Goal: Task Accomplishment & Management: Complete application form

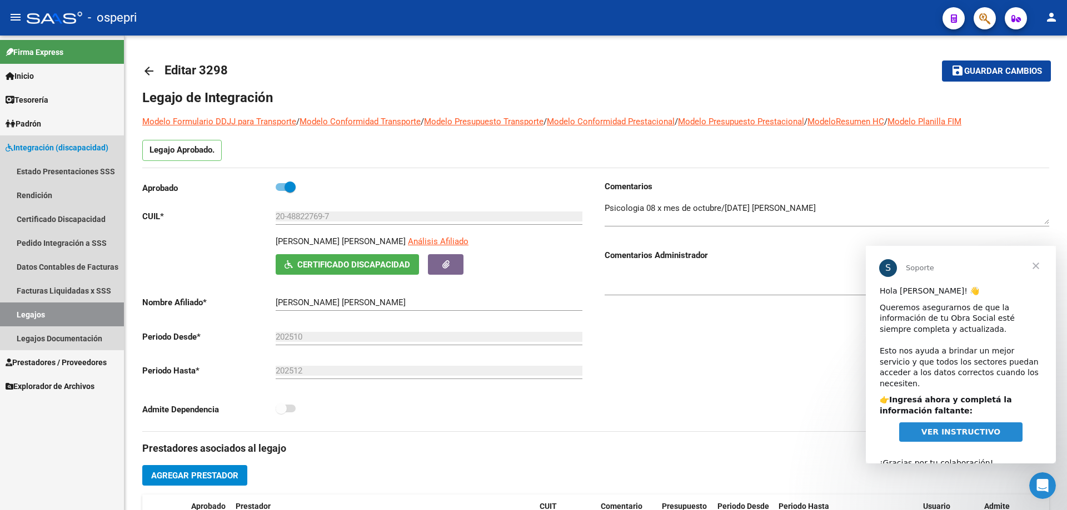
click at [81, 313] on link "Legajos" at bounding box center [62, 315] width 124 height 24
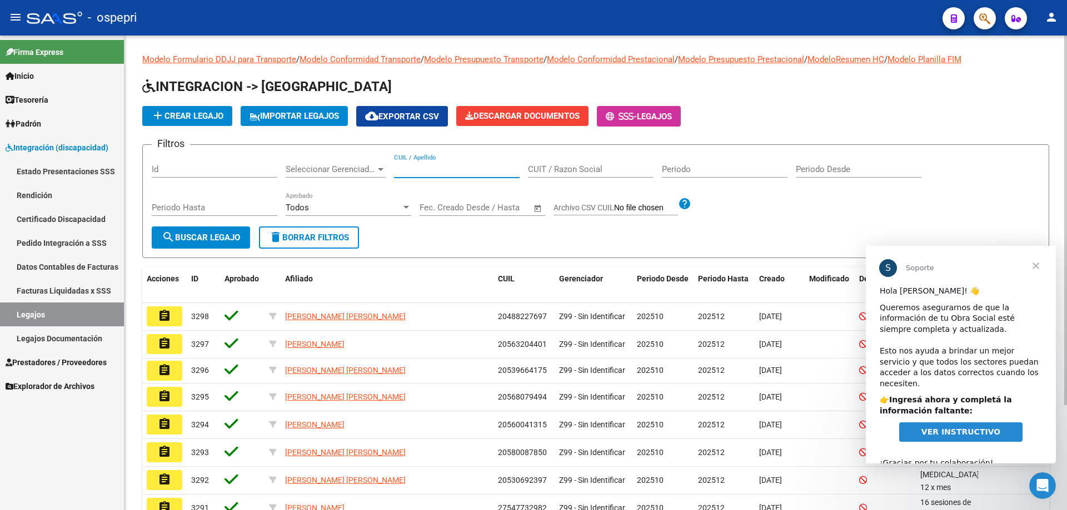
click at [420, 168] on input "CUIL / Apellido" at bounding box center [457, 169] width 126 height 10
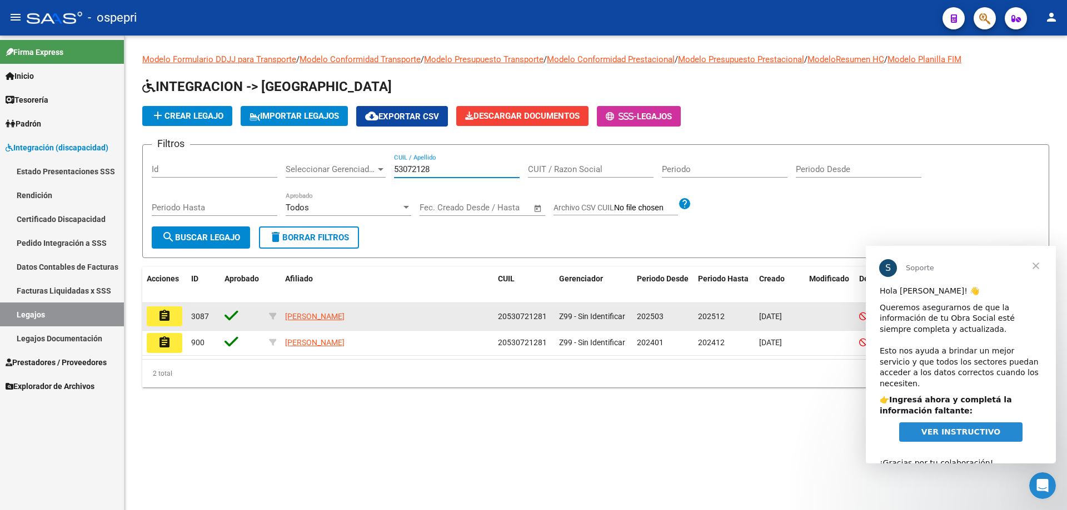
type input "53072128"
click at [173, 320] on button "assignment" at bounding box center [165, 317] width 36 height 20
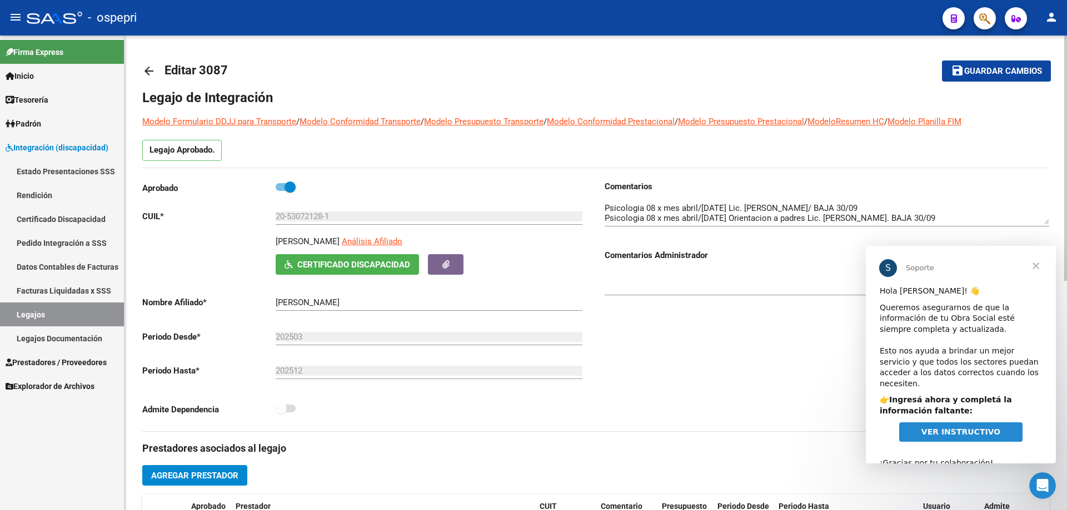
click at [730, 386] on div "Comentarios Comentarios Administrador" at bounding box center [821, 306] width 453 height 251
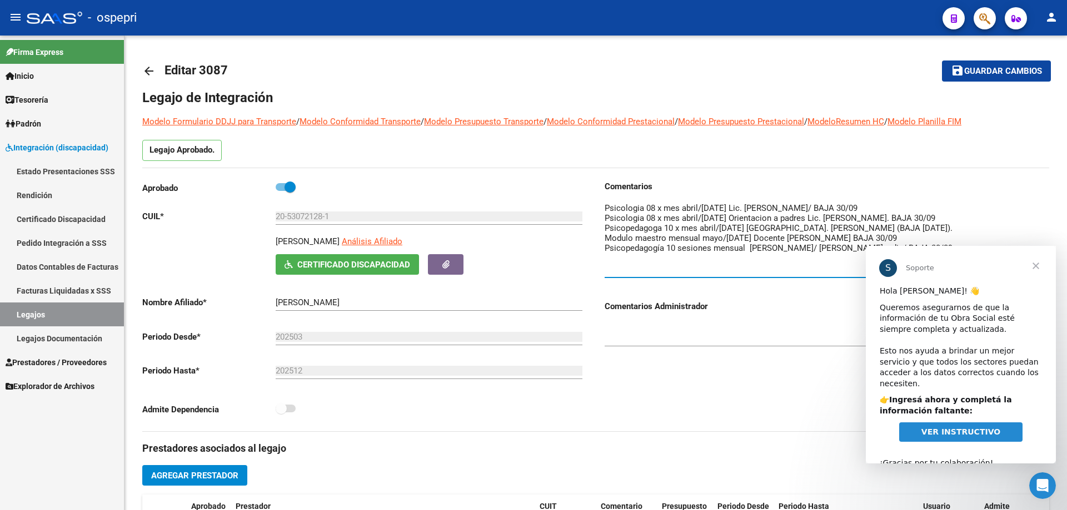
drag, startPoint x: 1910, startPoint y: 463, endPoint x: 1035, endPoint y: 257, distance: 898.7
click at [1035, 266] on span "Cerrar" at bounding box center [1035, 266] width 40 height 40
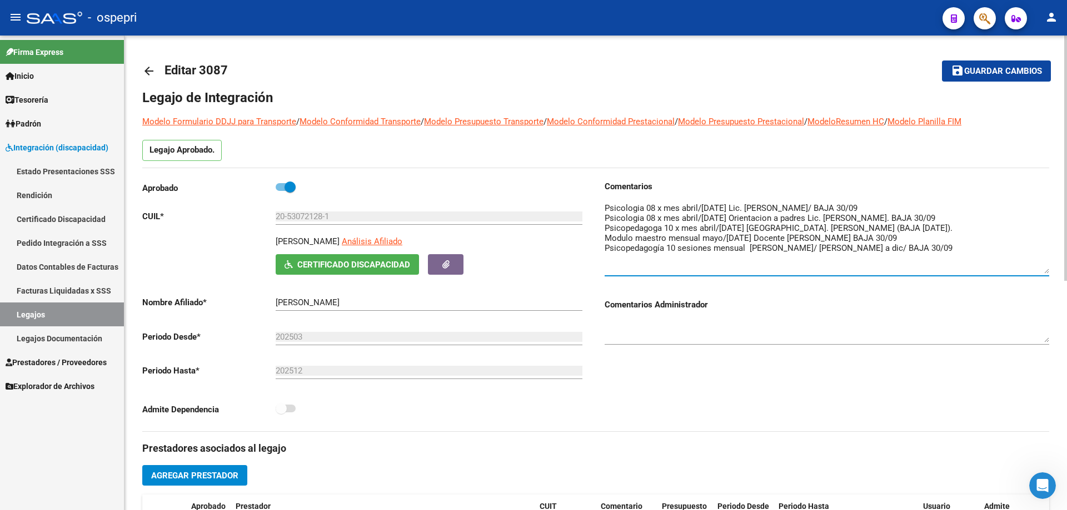
click at [942, 245] on textarea at bounding box center [826, 238] width 444 height 72
click at [925, 259] on textarea at bounding box center [826, 238] width 444 height 72
click at [952, 260] on textarea at bounding box center [826, 238] width 444 height 72
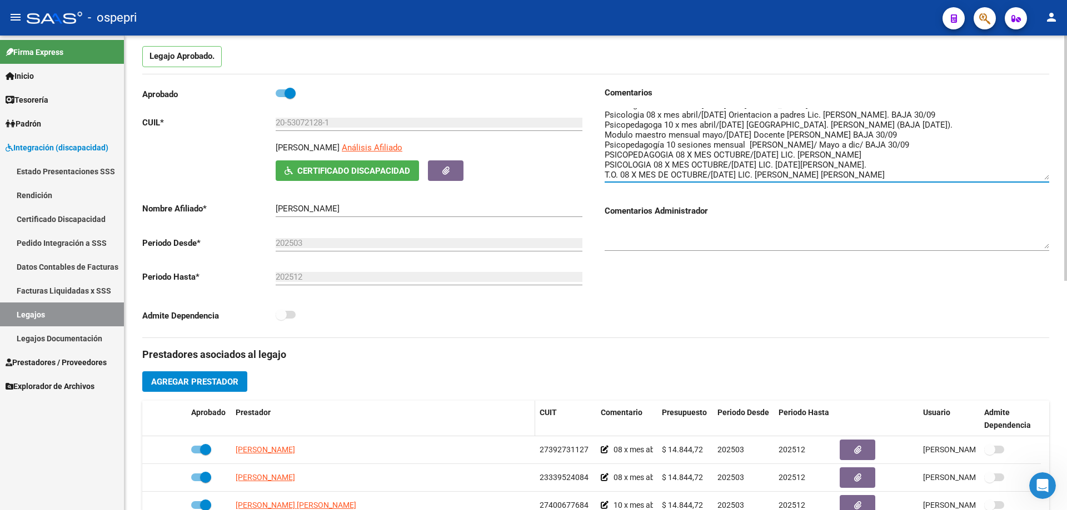
scroll to position [111, 0]
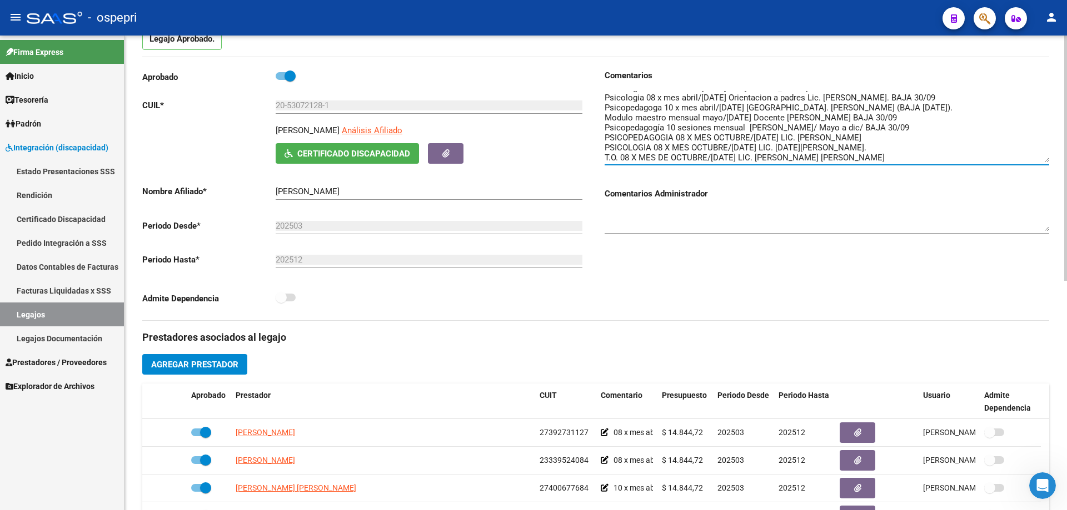
type textarea "Psicologia 08 x mes abril/[DATE] Lic. [PERSON_NAME]/ BAJA 30/09 Psicologia 08 x…"
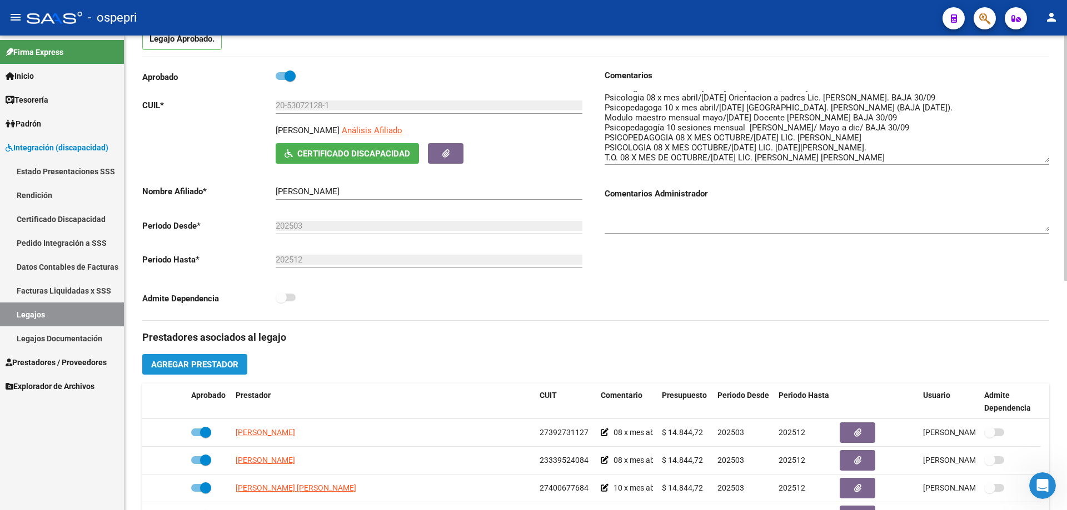
click at [200, 363] on span "Agregar Prestador" at bounding box center [194, 365] width 87 height 10
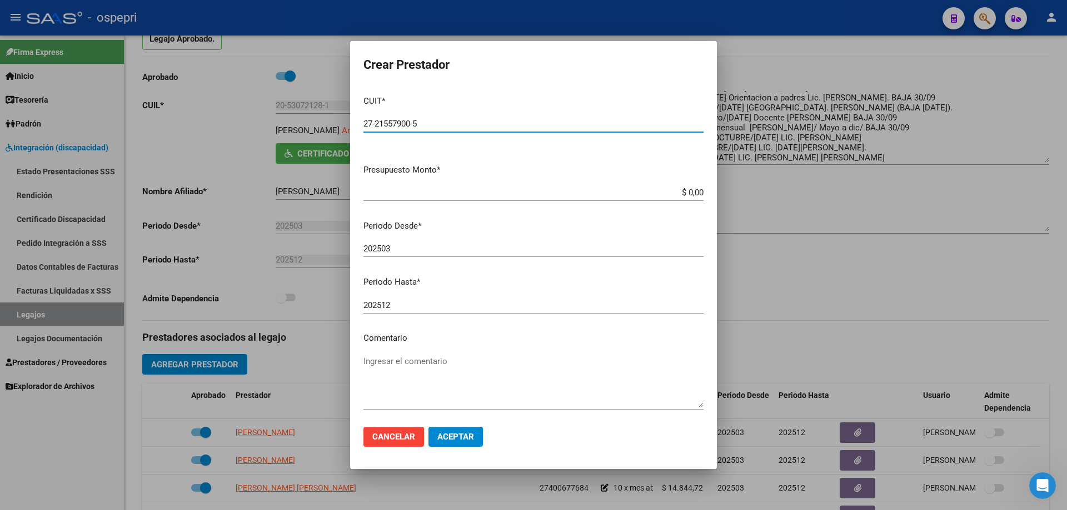
type input "27-21557900-5"
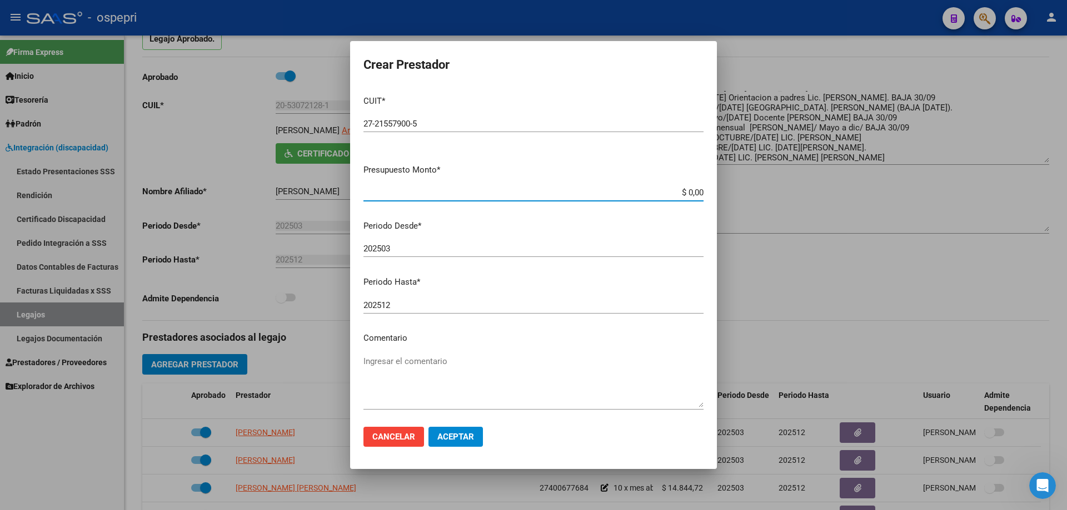
drag, startPoint x: 694, startPoint y: 189, endPoint x: 639, endPoint y: 196, distance: 55.4
click at [639, 196] on input "$ 0,00" at bounding box center [533, 193] width 340 height 10
type input "$ 14.844,72"
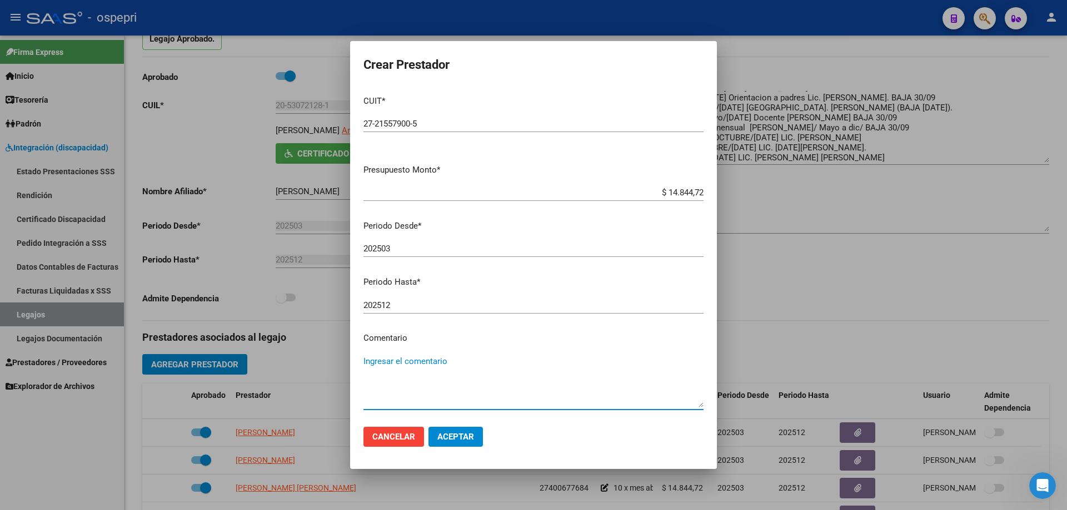
click at [415, 359] on textarea "Ingresar el comentario" at bounding box center [533, 382] width 340 height 52
type textarea "08 X MES OCTUBRE/[DATE]"
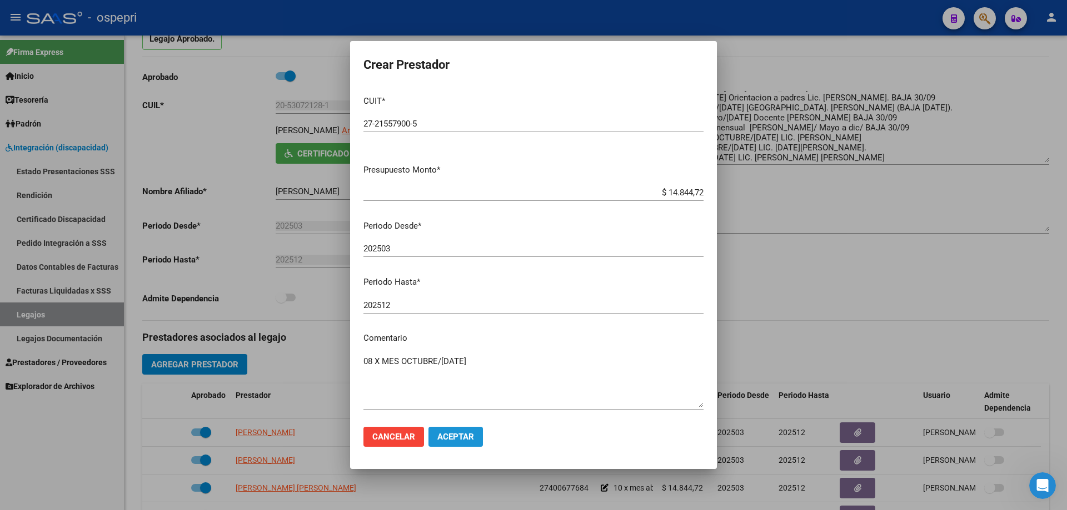
click at [449, 440] on span "Aceptar" at bounding box center [455, 437] width 37 height 10
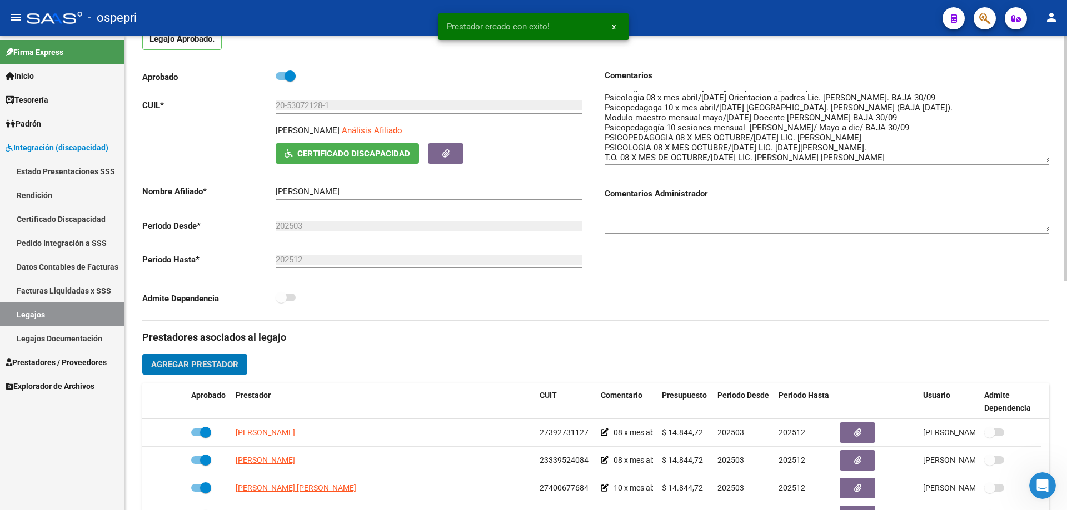
click at [211, 362] on span "Agregar Prestador" at bounding box center [194, 365] width 87 height 10
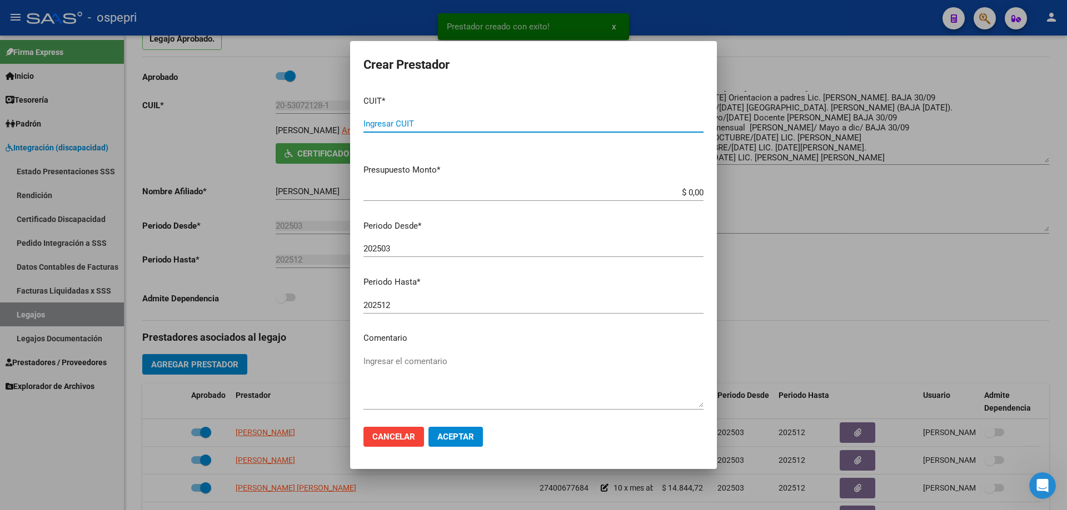
click at [390, 119] on input "Ingresar CUIT" at bounding box center [533, 124] width 340 height 10
type input "27-23348893-9"
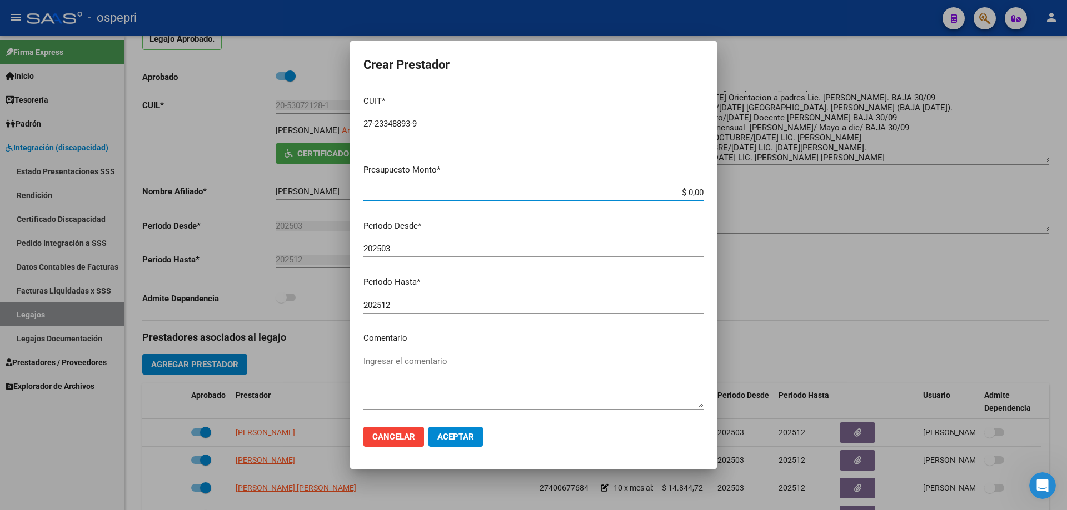
drag, startPoint x: 693, startPoint y: 191, endPoint x: 615, endPoint y: 203, distance: 79.4
click at [615, 203] on div "$ 0,00 Ingresar el monto" at bounding box center [533, 197] width 340 height 27
type input "$ 14.844,72"
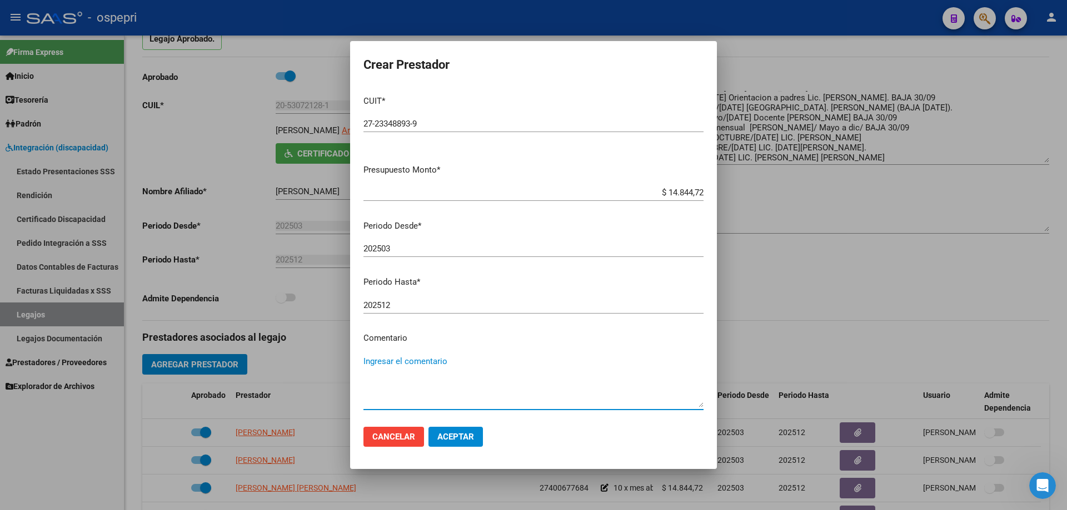
click at [394, 364] on textarea "Ingresar el comentario" at bounding box center [533, 382] width 340 height 52
type textarea "08 X MES OCTUBRE/[DATE]"
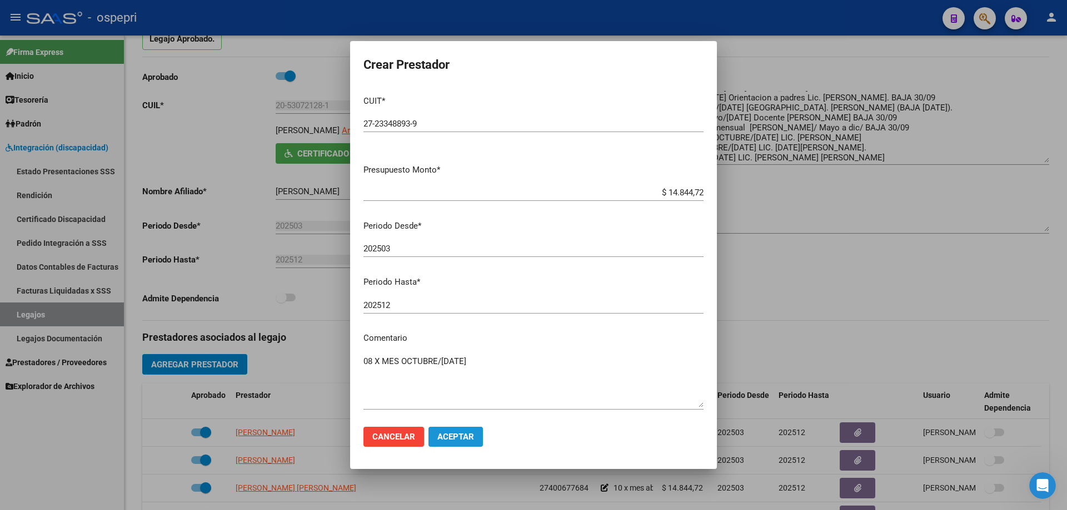
click at [458, 434] on span "Aceptar" at bounding box center [455, 437] width 37 height 10
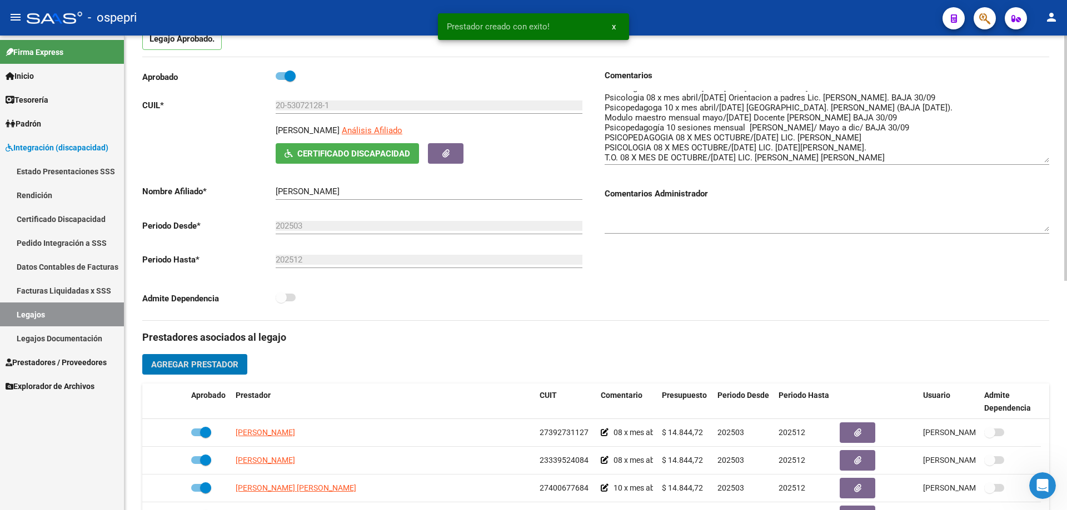
click at [199, 363] on span "Agregar Prestador" at bounding box center [194, 365] width 87 height 10
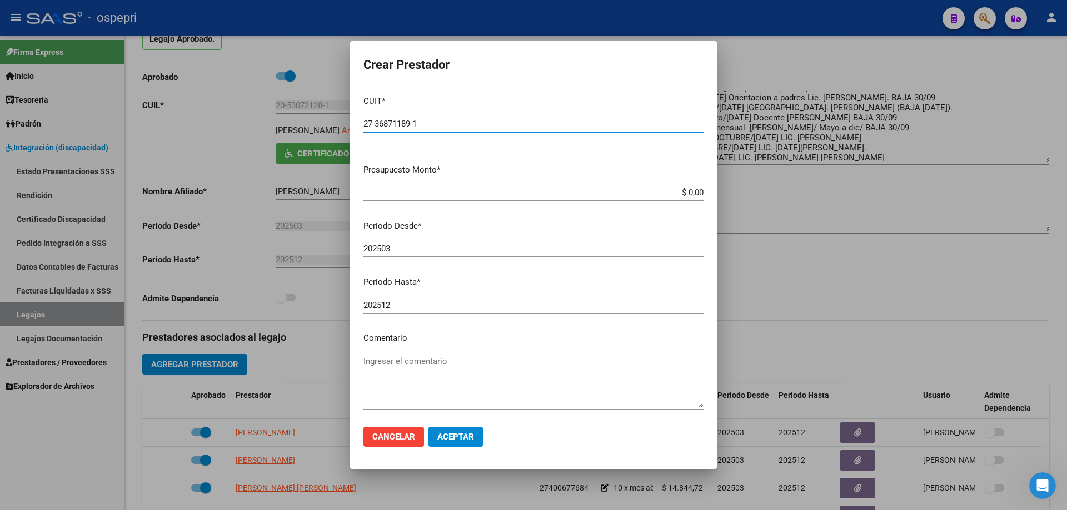
type input "27-36871189-1"
click at [409, 365] on textarea "Ingresar el comentario" at bounding box center [533, 382] width 340 height 52
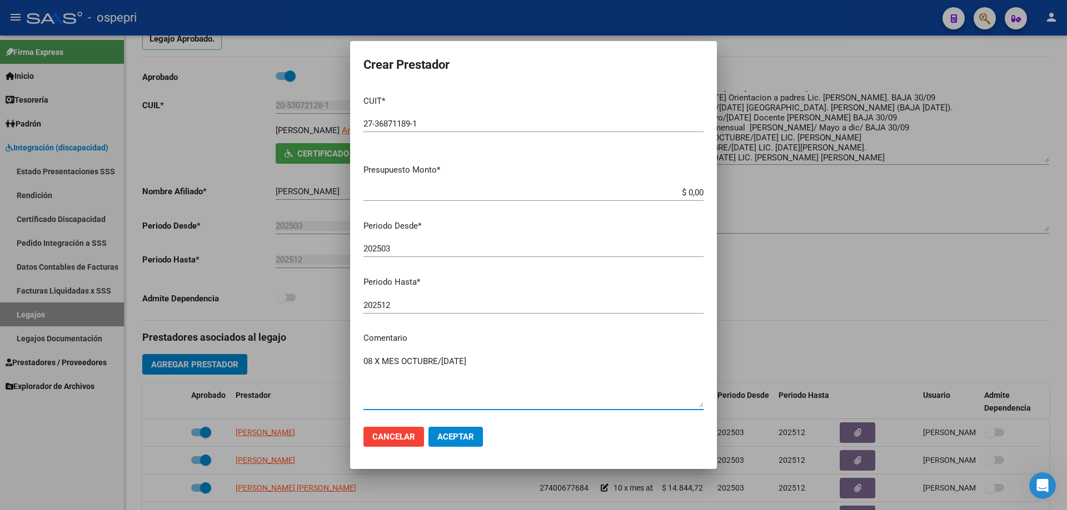
type textarea "08 X MES OCTUBRE/[DATE]"
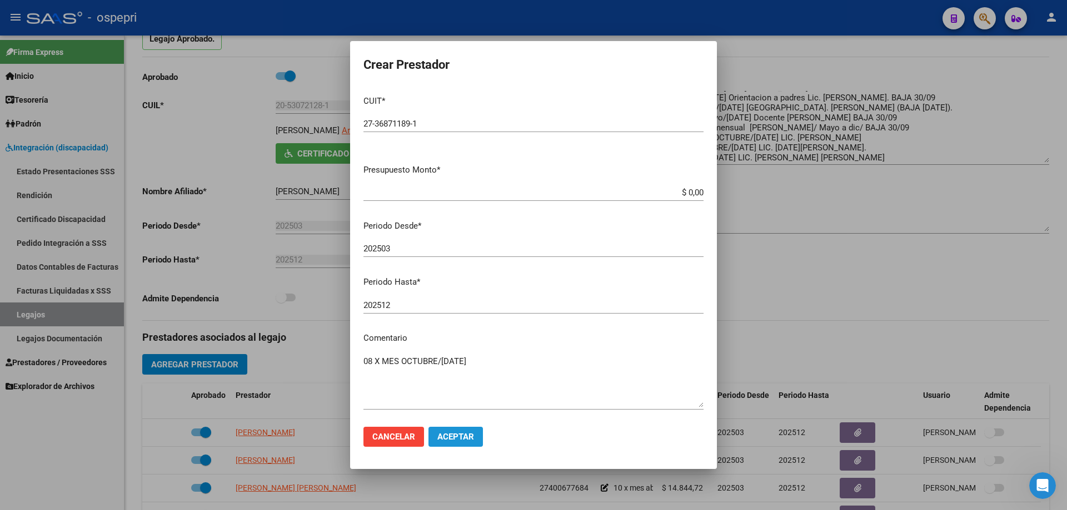
click at [449, 437] on span "Aceptar" at bounding box center [455, 437] width 37 height 10
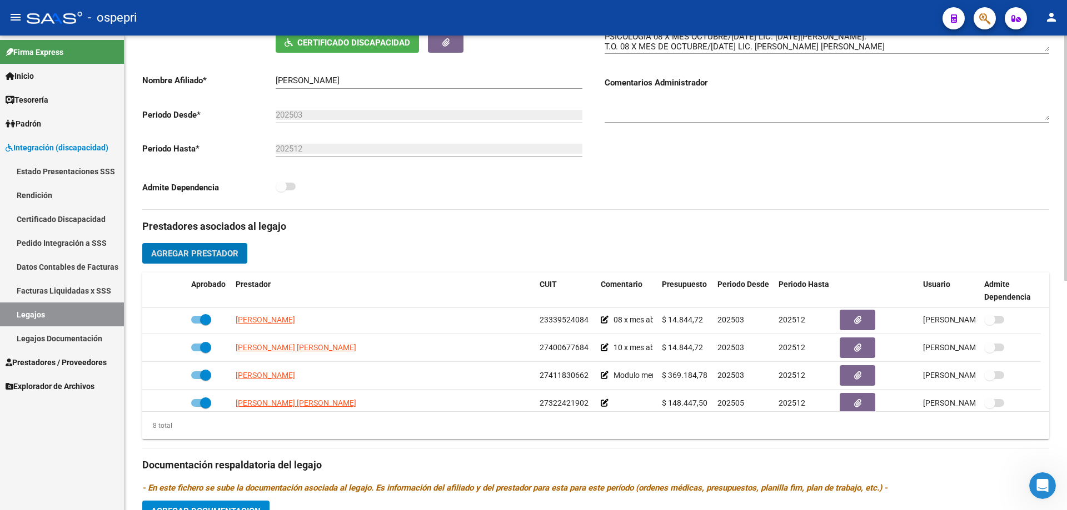
scroll to position [56, 0]
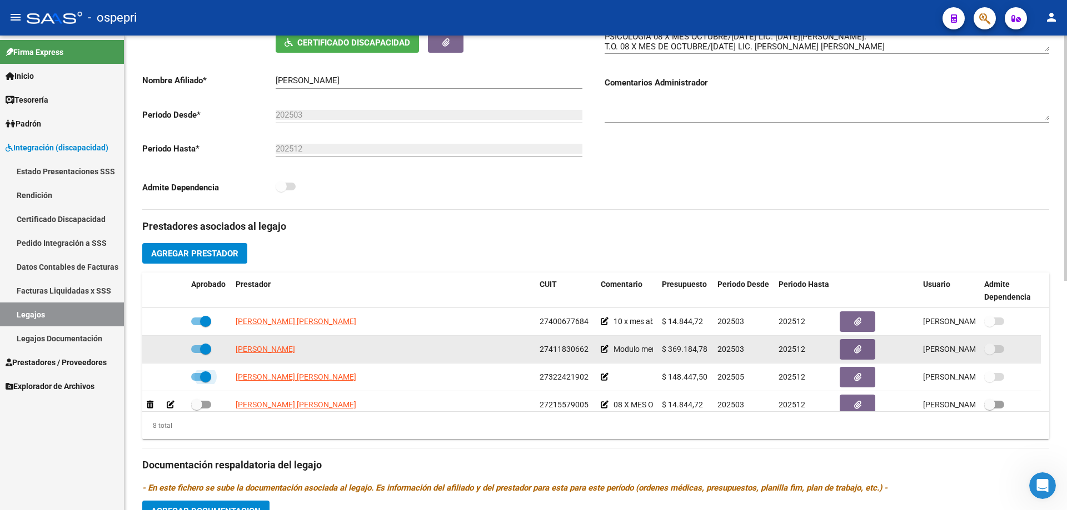
drag, startPoint x: 203, startPoint y: 372, endPoint x: 206, endPoint y: 357, distance: 15.3
click at [205, 371] on label at bounding box center [201, 377] width 20 height 13
click at [197, 381] on input "checkbox" at bounding box center [196, 381] width 1 height 1
checkbox input "false"
click at [210, 341] on datatable-body-cell at bounding box center [209, 349] width 44 height 27
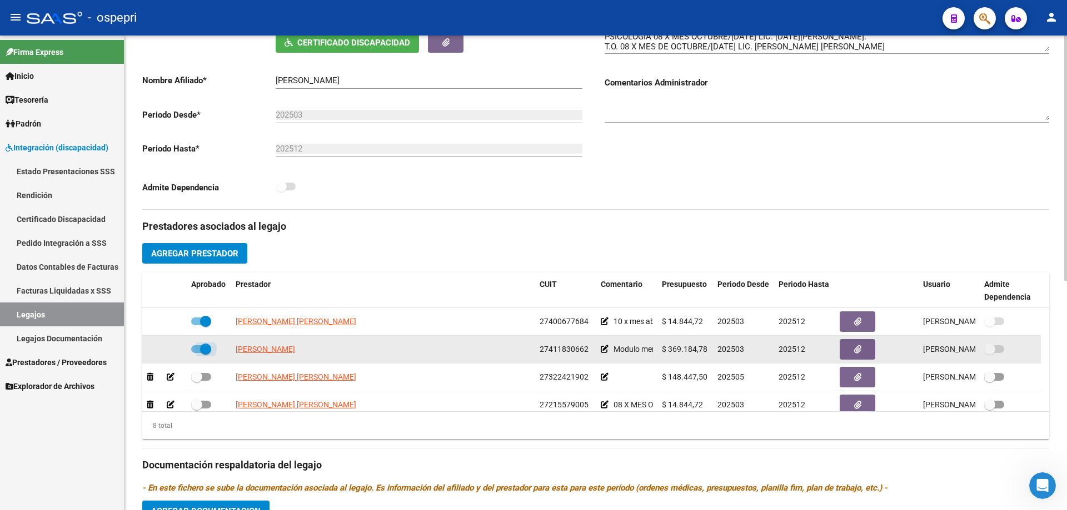
drag, startPoint x: 206, startPoint y: 346, endPoint x: 204, endPoint y: 336, distance: 10.1
click at [206, 346] on span at bounding box center [205, 349] width 11 height 11
click at [197, 353] on input "checkbox" at bounding box center [196, 353] width 1 height 1
checkbox input "false"
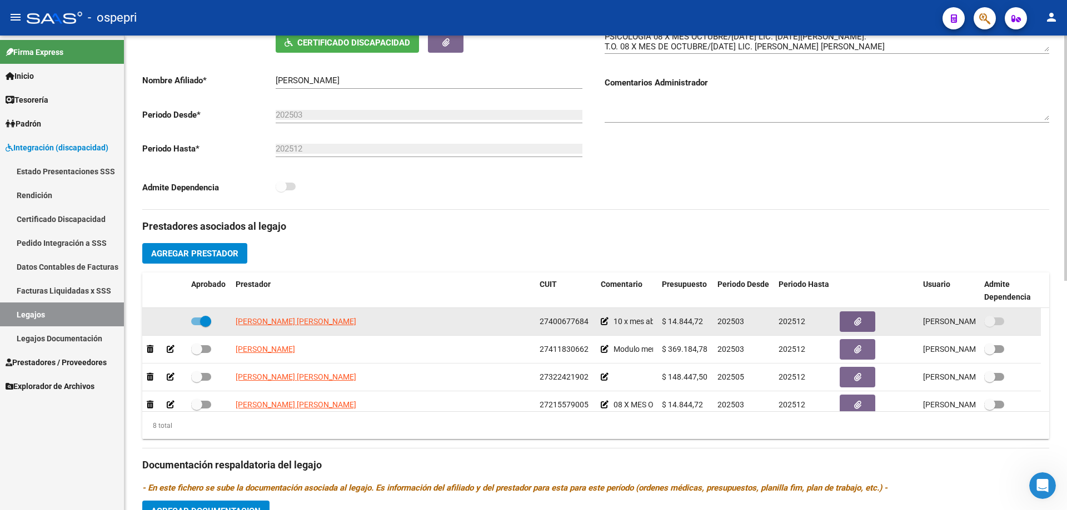
click at [202, 322] on span at bounding box center [205, 321] width 11 height 11
click at [197, 326] on input "checkbox" at bounding box center [196, 326] width 1 height 1
checkbox input "false"
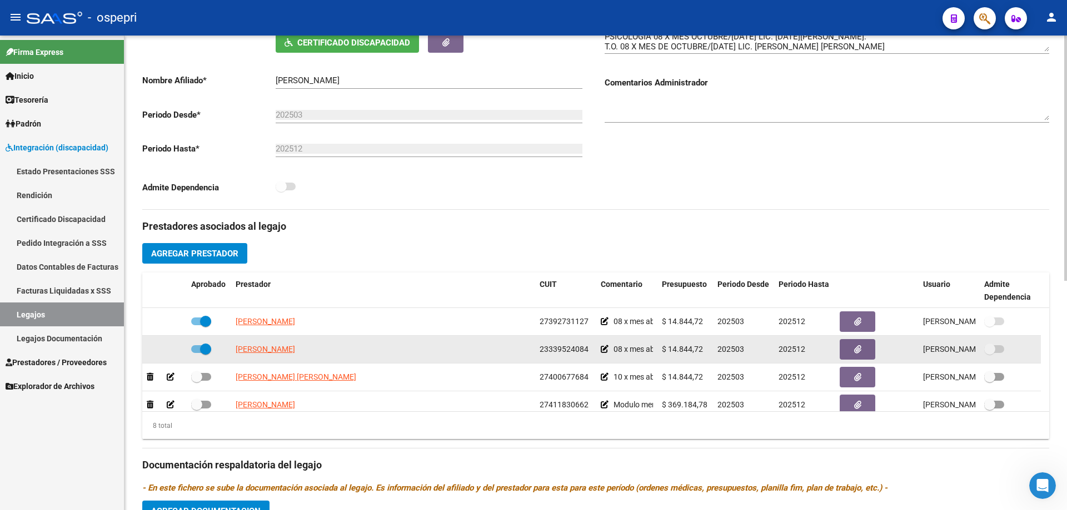
drag, startPoint x: 205, startPoint y: 349, endPoint x: 206, endPoint y: 342, distance: 7.2
click at [206, 346] on span at bounding box center [205, 349] width 11 height 11
click at [197, 353] on input "checkbox" at bounding box center [196, 353] width 1 height 1
checkbox input "false"
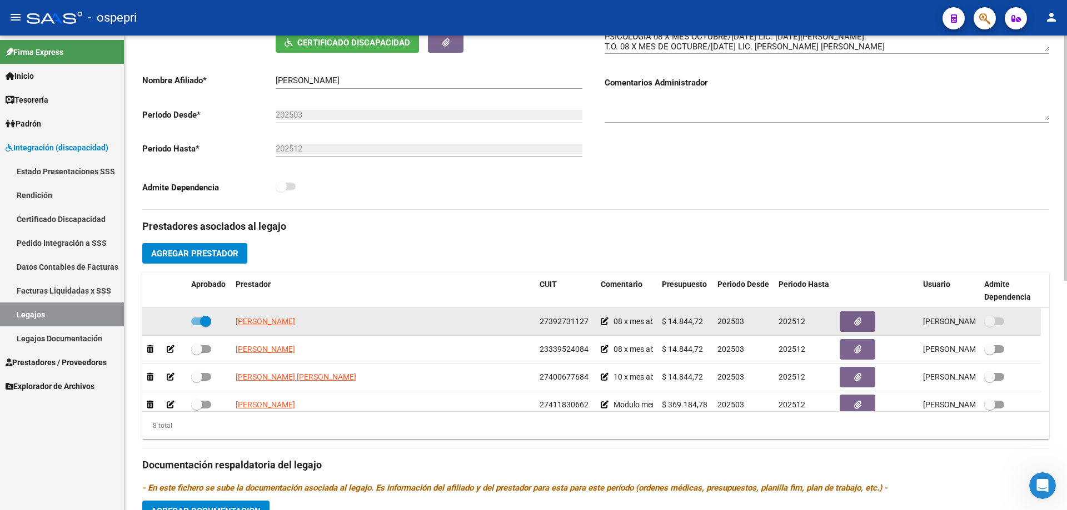
click at [205, 320] on span at bounding box center [205, 321] width 11 height 11
click at [197, 326] on input "checkbox" at bounding box center [196, 326] width 1 height 1
checkbox input "false"
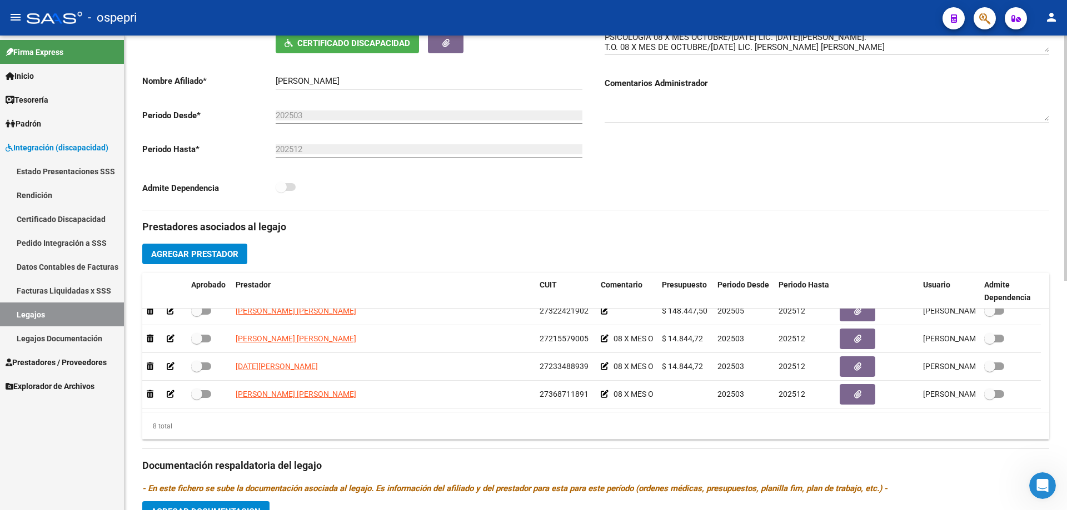
scroll to position [222, 0]
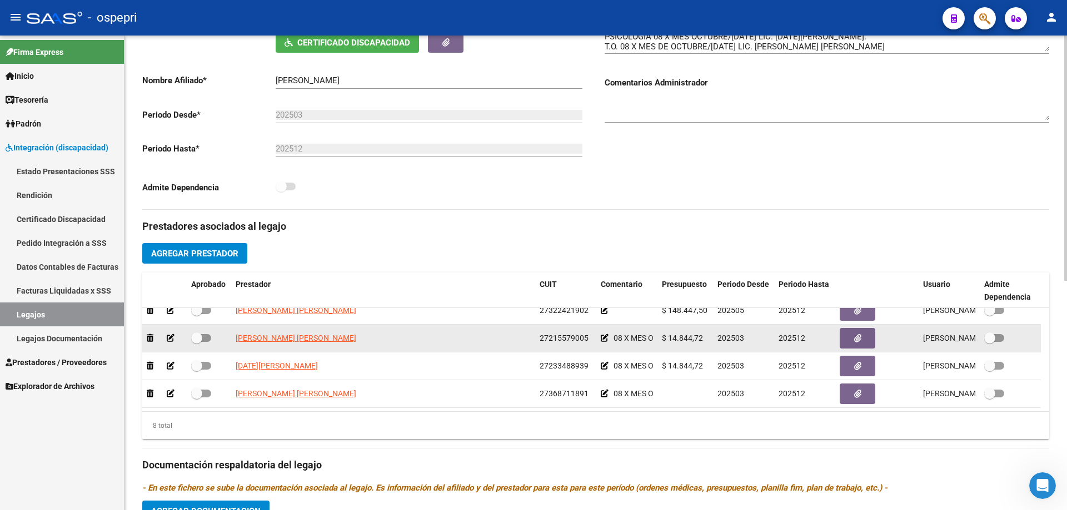
click at [203, 337] on span at bounding box center [201, 338] width 20 height 8
click at [197, 342] on input "checkbox" at bounding box center [196, 342] width 1 height 1
checkbox input "true"
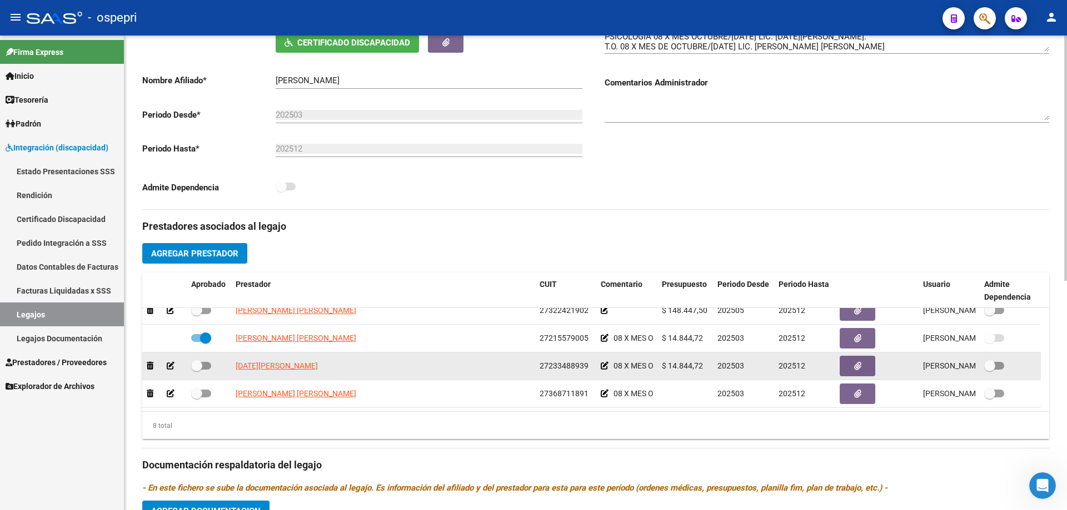
drag, startPoint x: 199, startPoint y: 364, endPoint x: 206, endPoint y: 367, distance: 7.2
click at [203, 365] on span at bounding box center [201, 366] width 20 height 8
click at [197, 370] on input "checkbox" at bounding box center [196, 370] width 1 height 1
checkbox input "true"
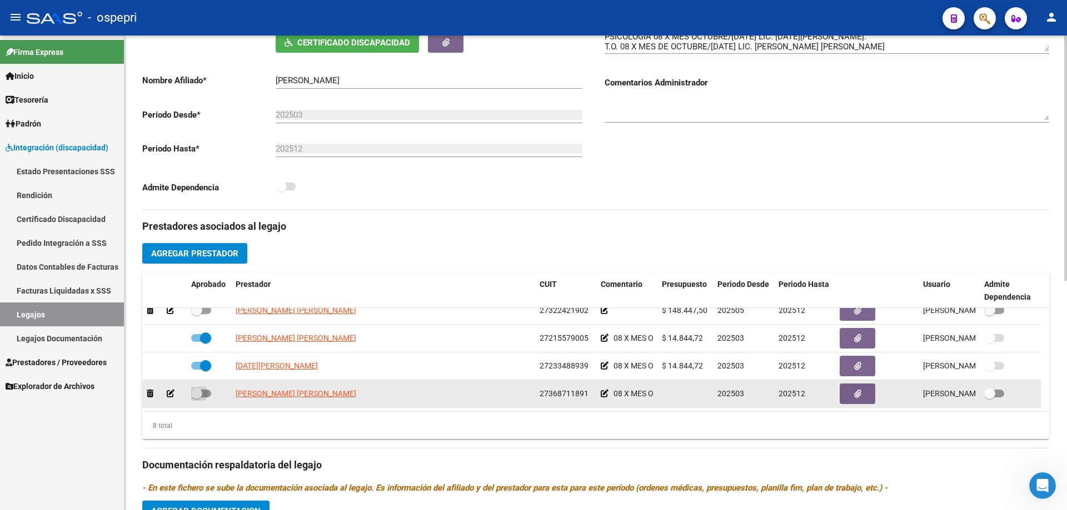
click at [202, 391] on span at bounding box center [196, 393] width 11 height 11
click at [197, 398] on input "checkbox" at bounding box center [196, 398] width 1 height 1
checkbox input "true"
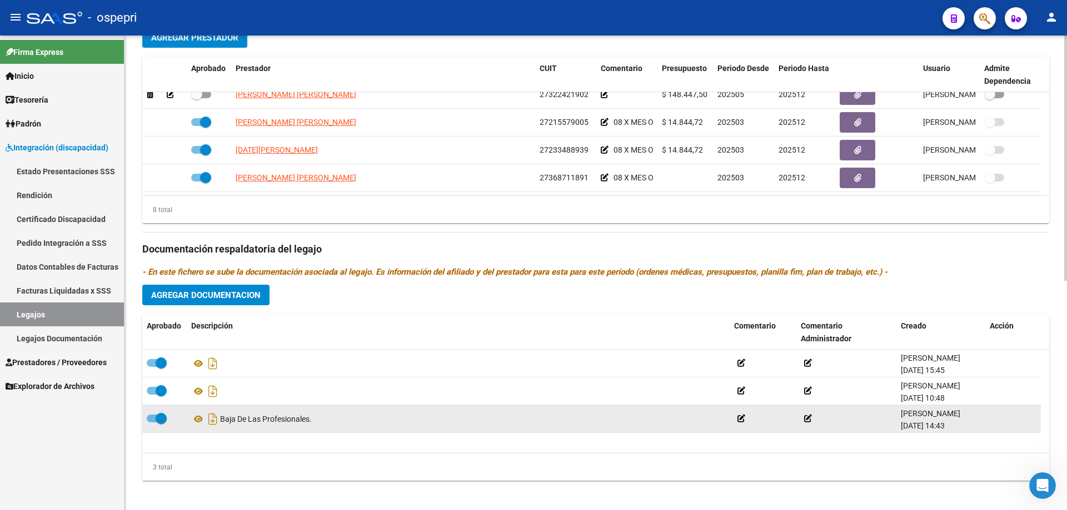
scroll to position [444, 0]
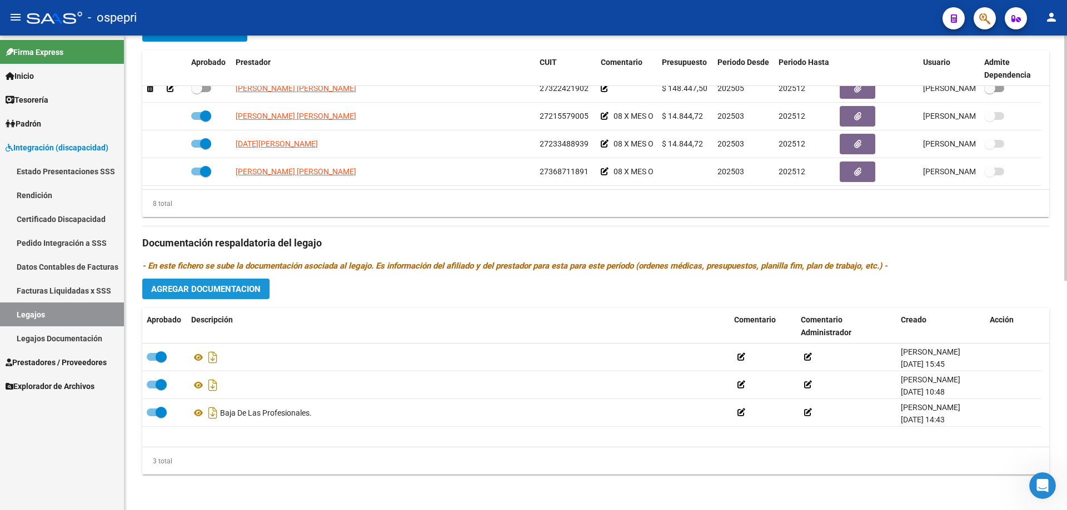
click at [217, 287] on span "Agregar Documentacion" at bounding box center [205, 289] width 109 height 10
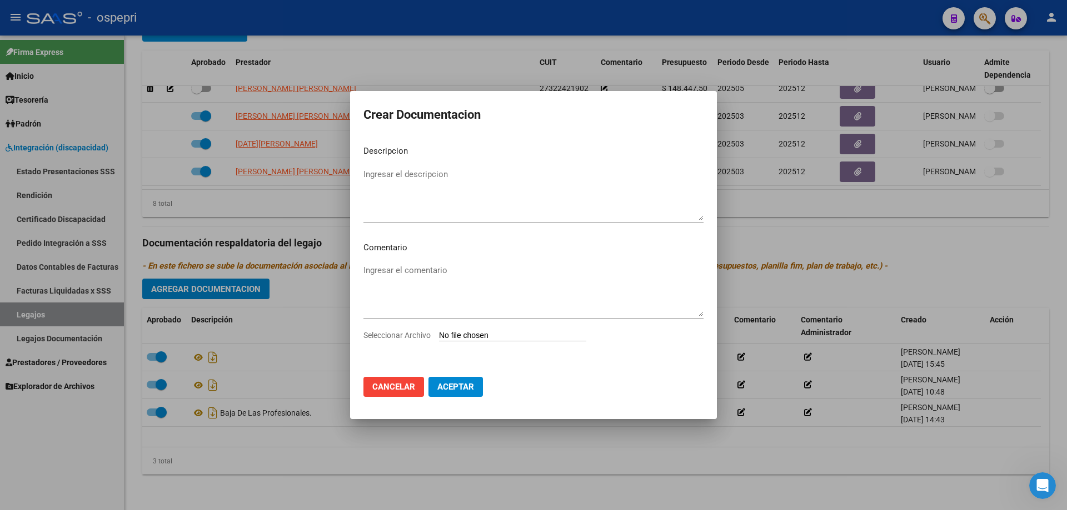
type input "C:\fakepath\20530721281 (1).pdf"
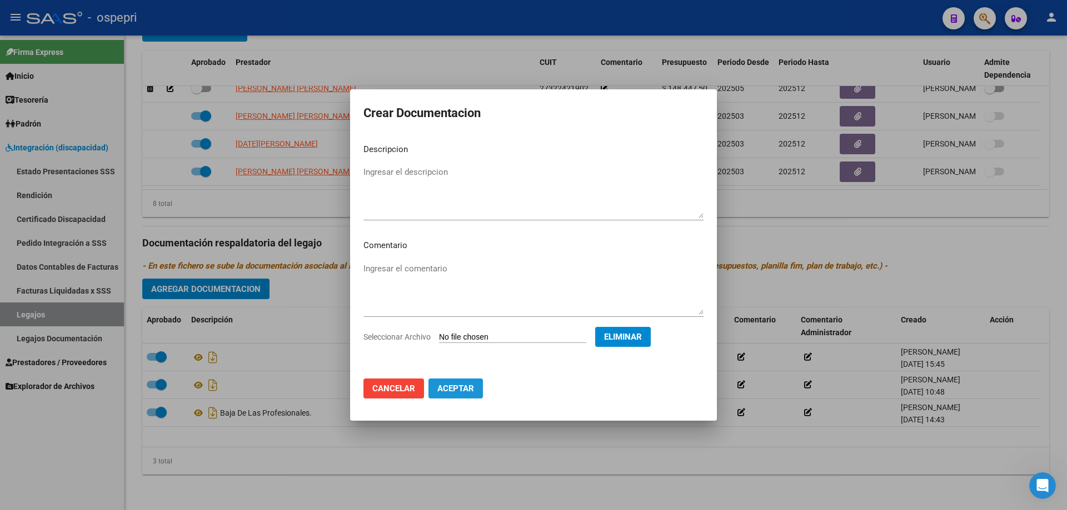
click at [459, 390] on span "Aceptar" at bounding box center [455, 389] width 37 height 10
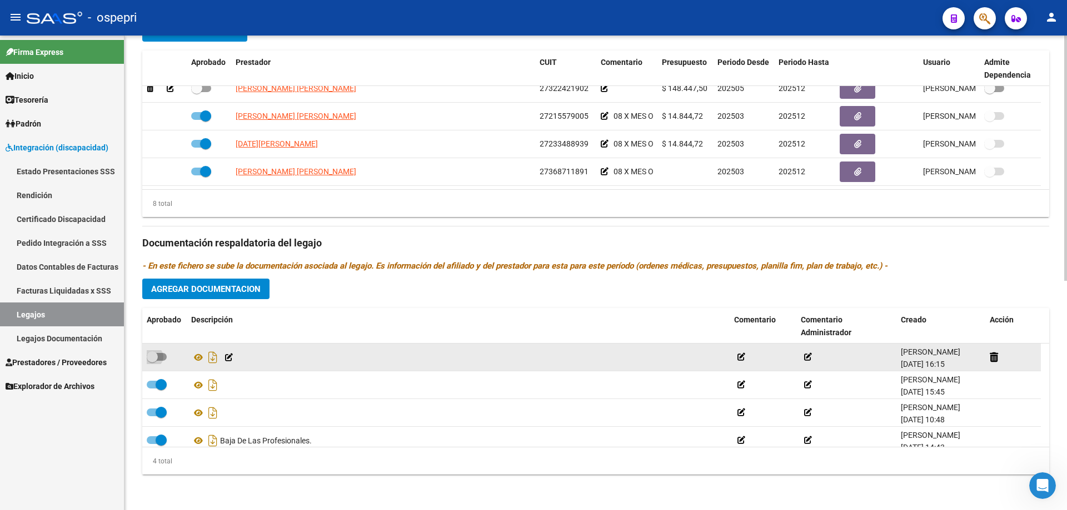
click at [157, 354] on span at bounding box center [152, 357] width 11 height 11
click at [152, 361] on input "checkbox" at bounding box center [152, 361] width 1 height 1
checkbox input "true"
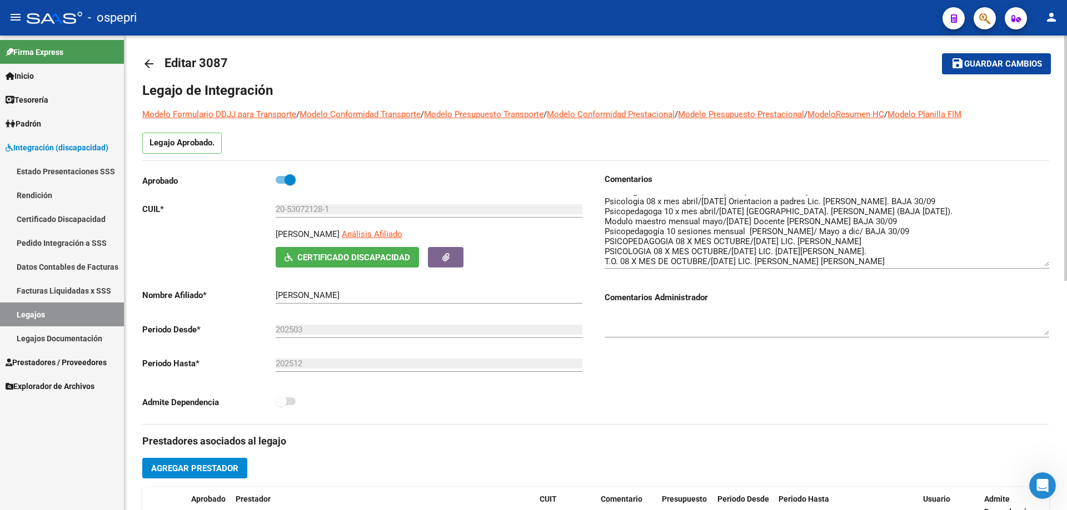
scroll to position [0, 0]
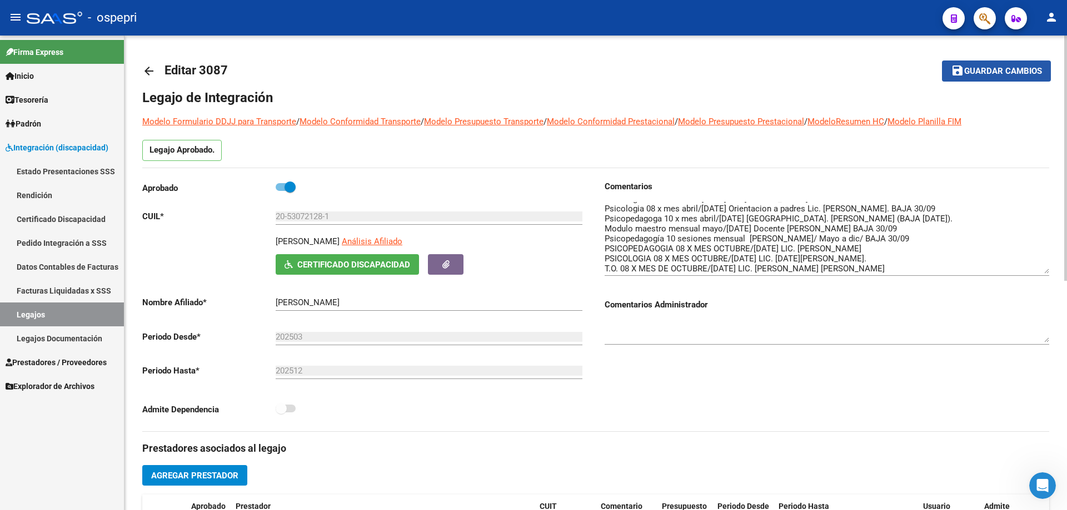
click at [998, 69] on span "Guardar cambios" at bounding box center [1003, 72] width 78 height 10
click at [1004, 69] on span "Guardar cambios" at bounding box center [1003, 72] width 78 height 10
